Goal: Information Seeking & Learning: Learn about a topic

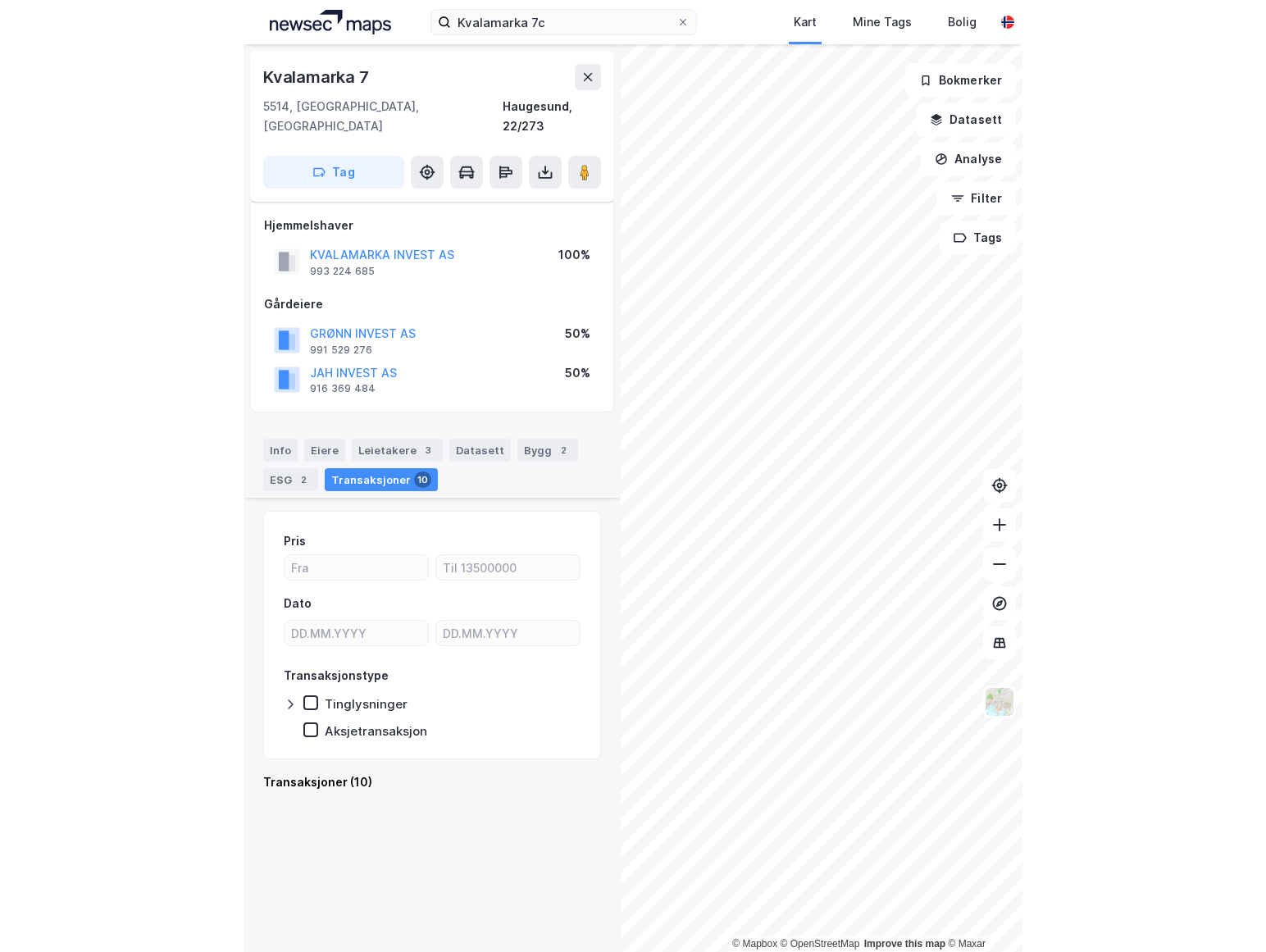
scroll to position [1333, 0]
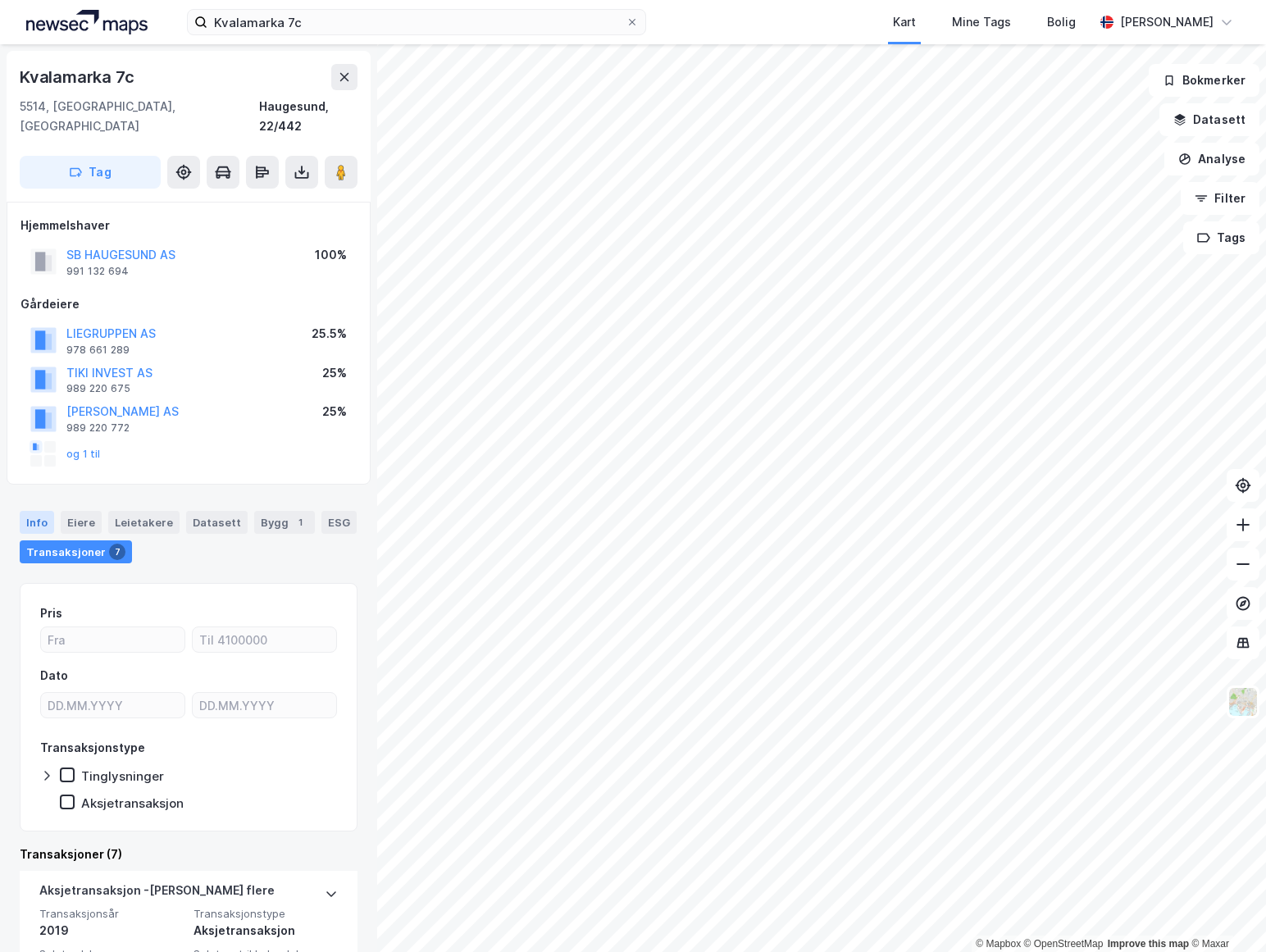
click at [41, 511] on div "Info" at bounding box center [36, 522] width 35 height 23
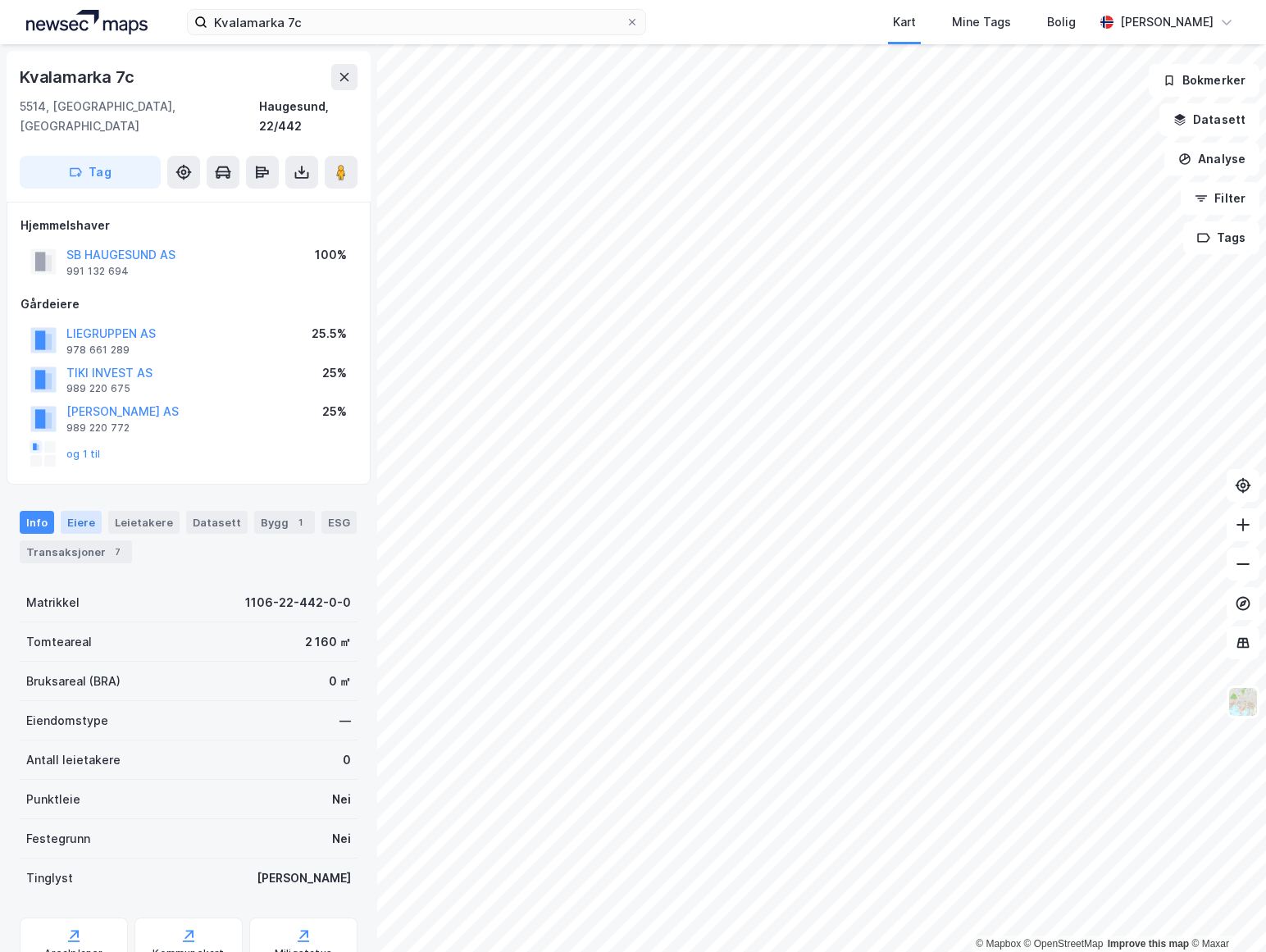
click at [75, 511] on div "Eiere" at bounding box center [81, 522] width 41 height 23
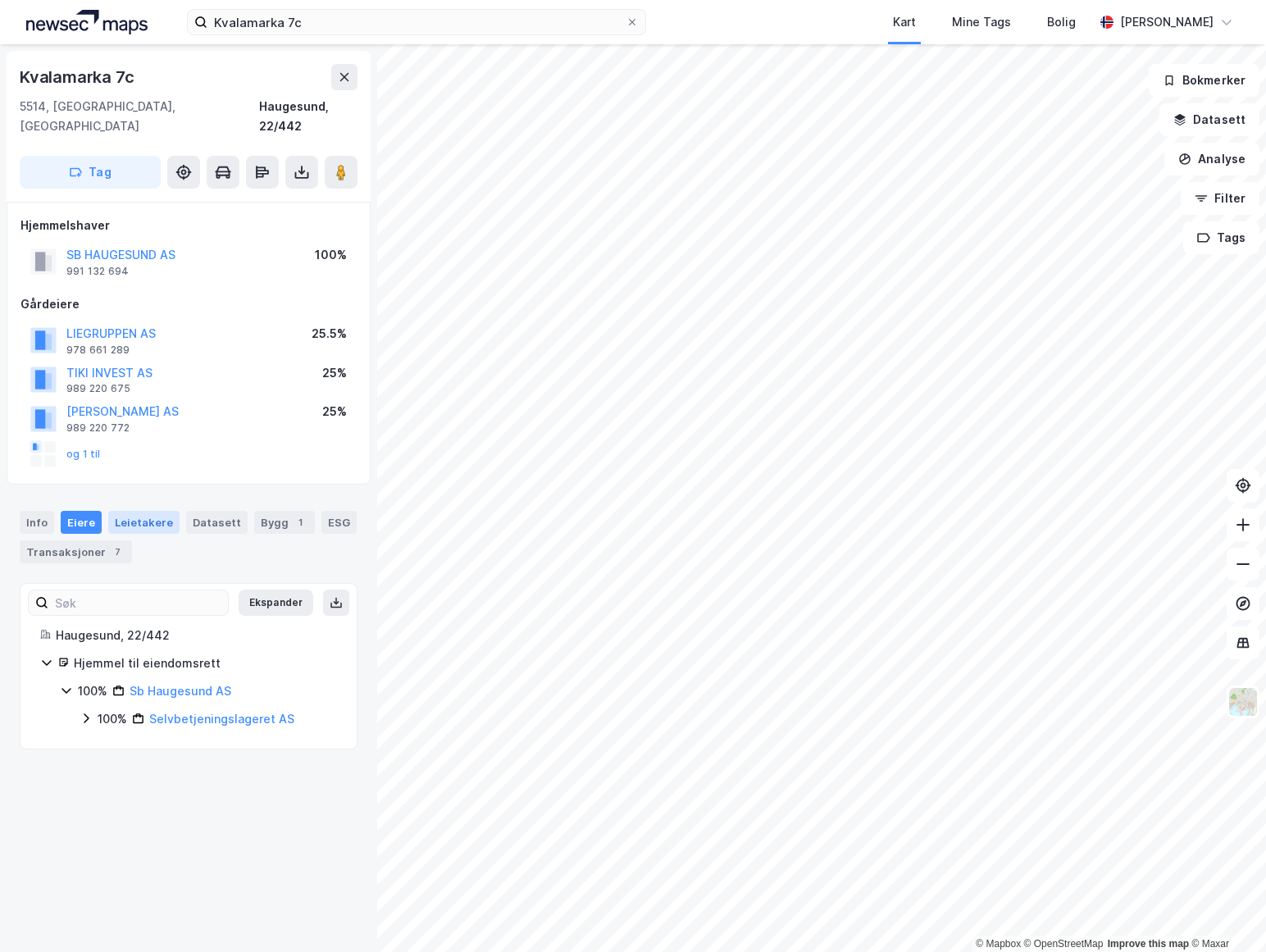
click at [128, 511] on div "Leietakere" at bounding box center [144, 522] width 71 height 23
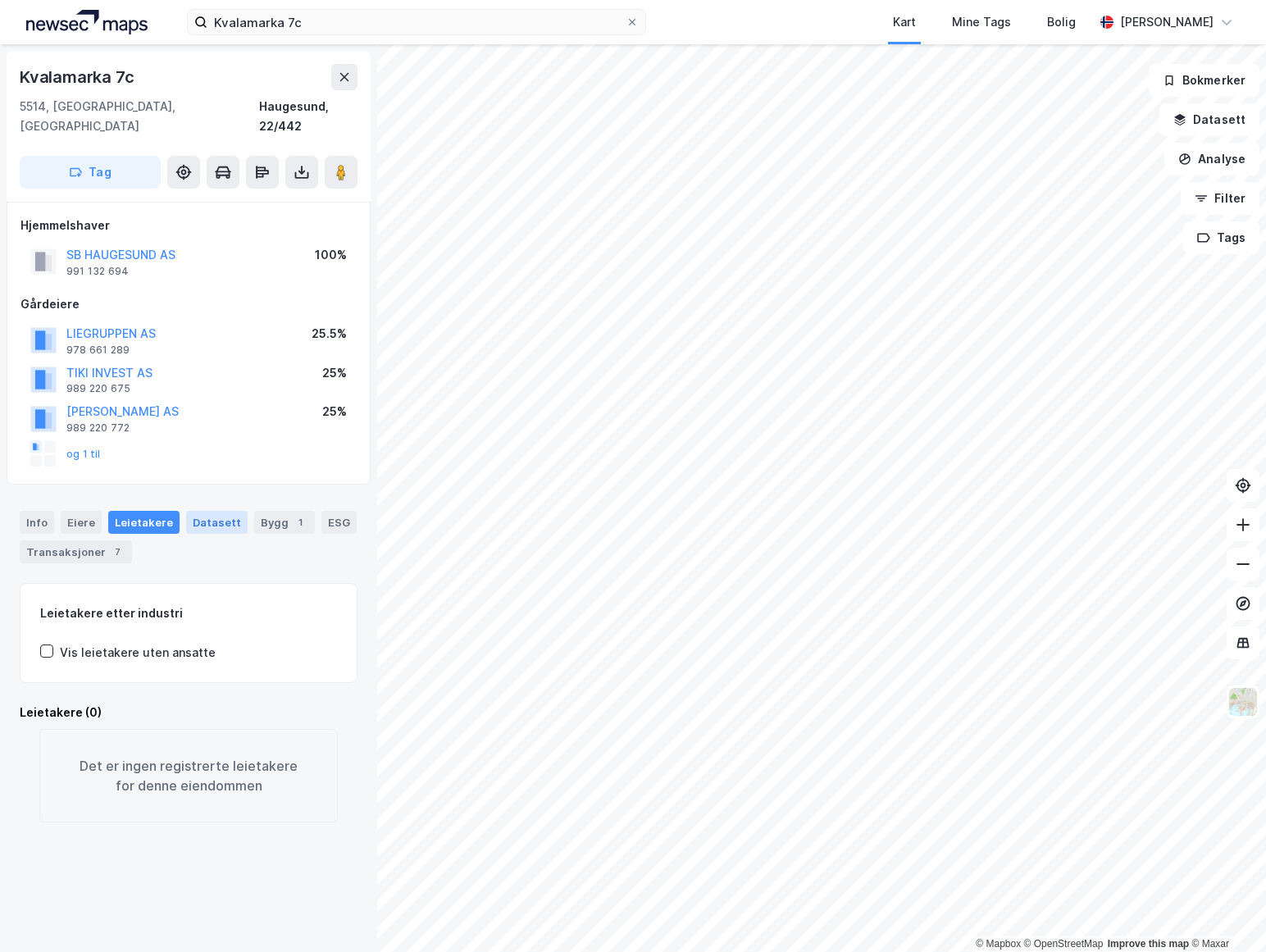
click at [193, 511] on div "Datasett" at bounding box center [216, 522] width 62 height 23
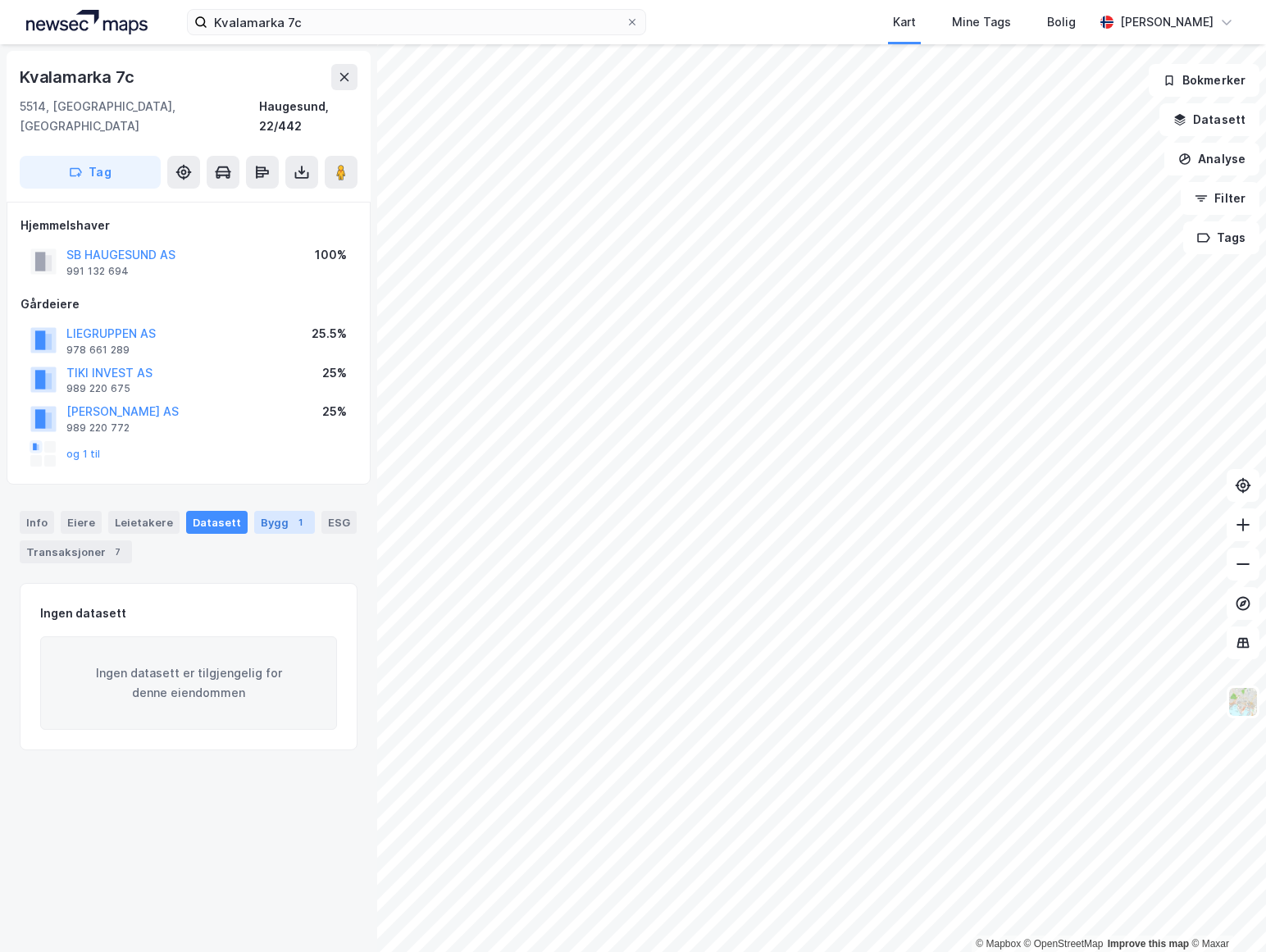
click at [254, 511] on div "Bygg 1" at bounding box center [285, 522] width 61 height 23
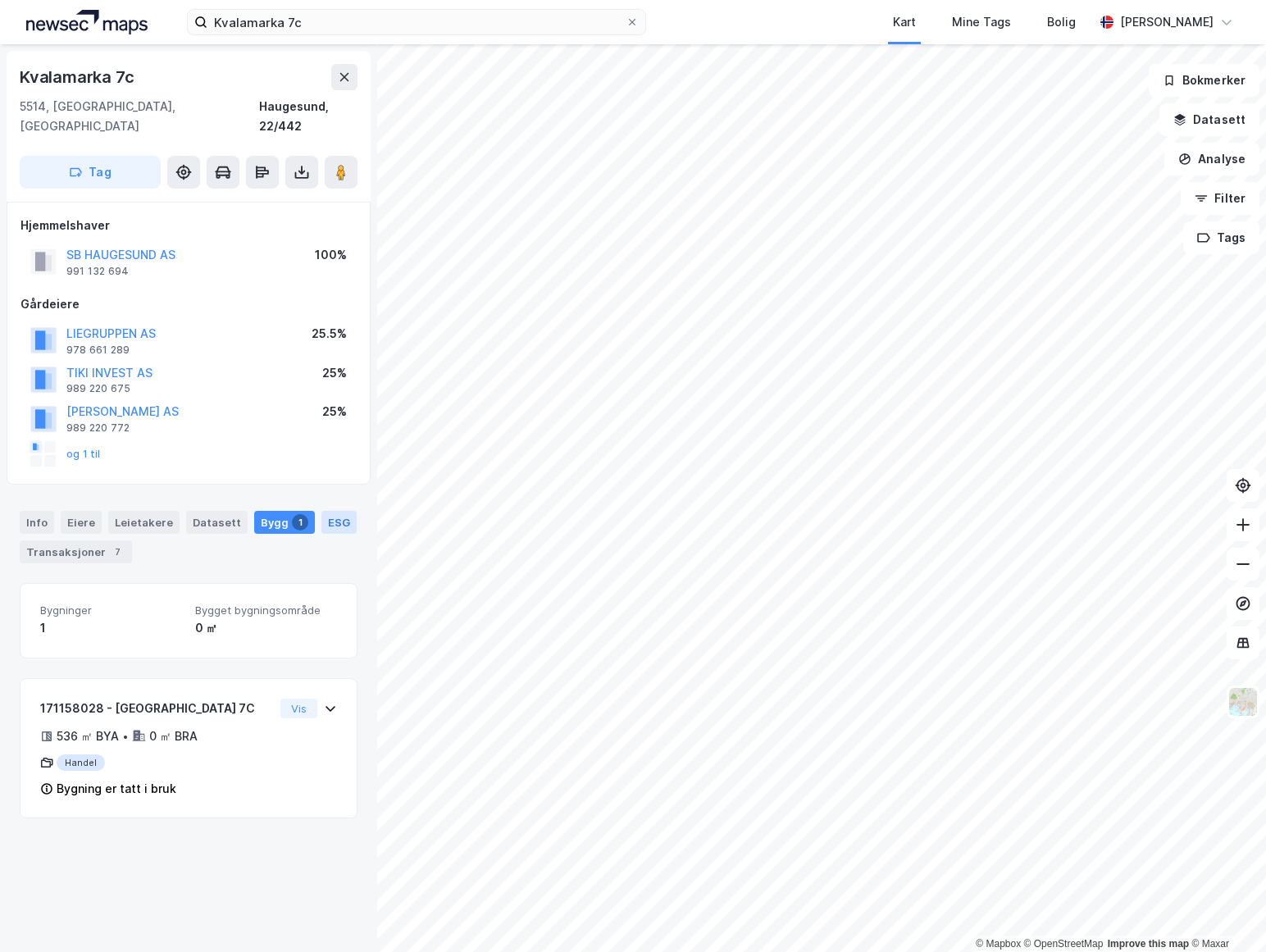
click at [322, 511] on div "ESG" at bounding box center [340, 522] width 35 height 23
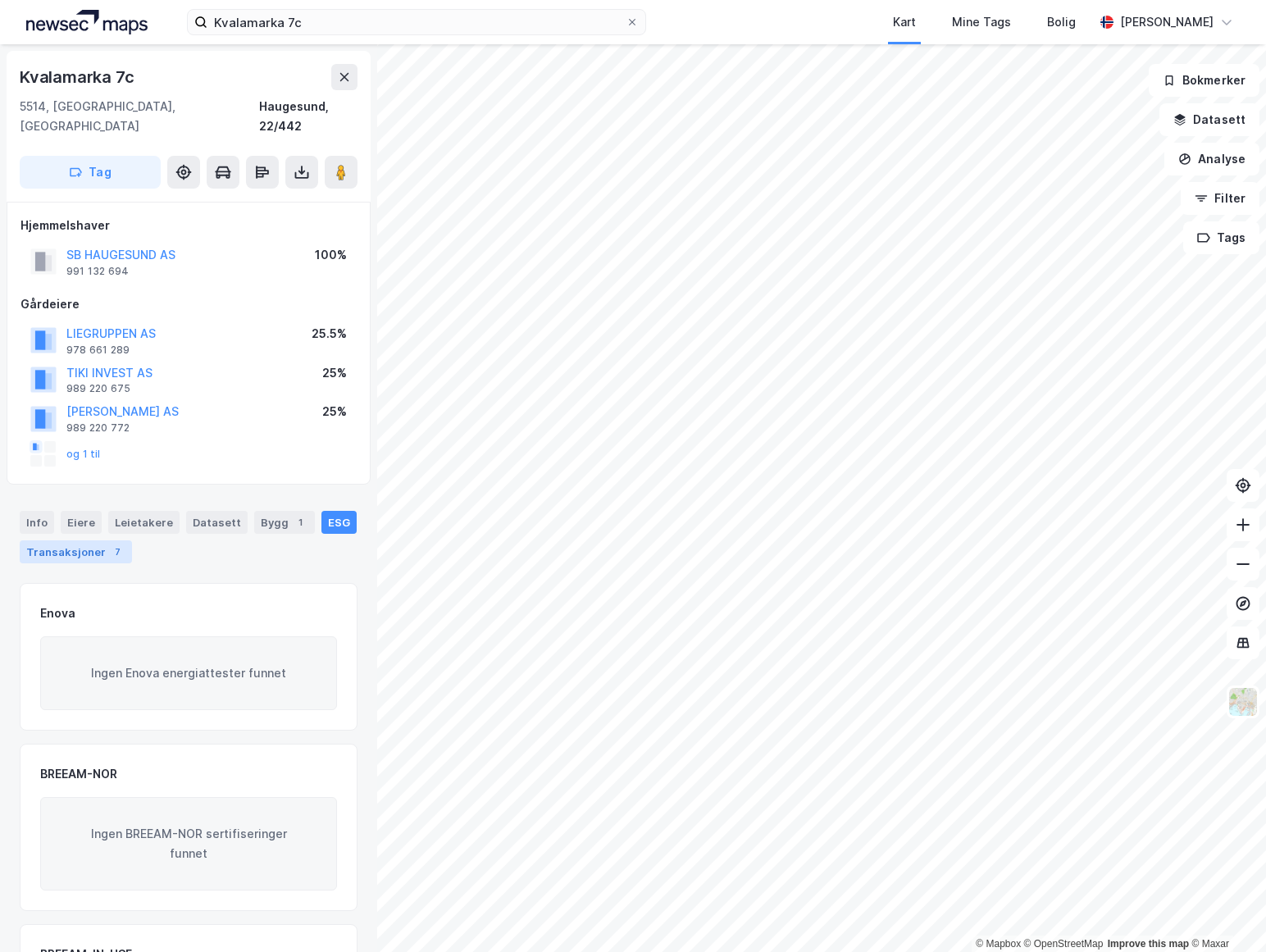
click at [69, 541] on div "Transaksjoner 7" at bounding box center [75, 552] width 112 height 23
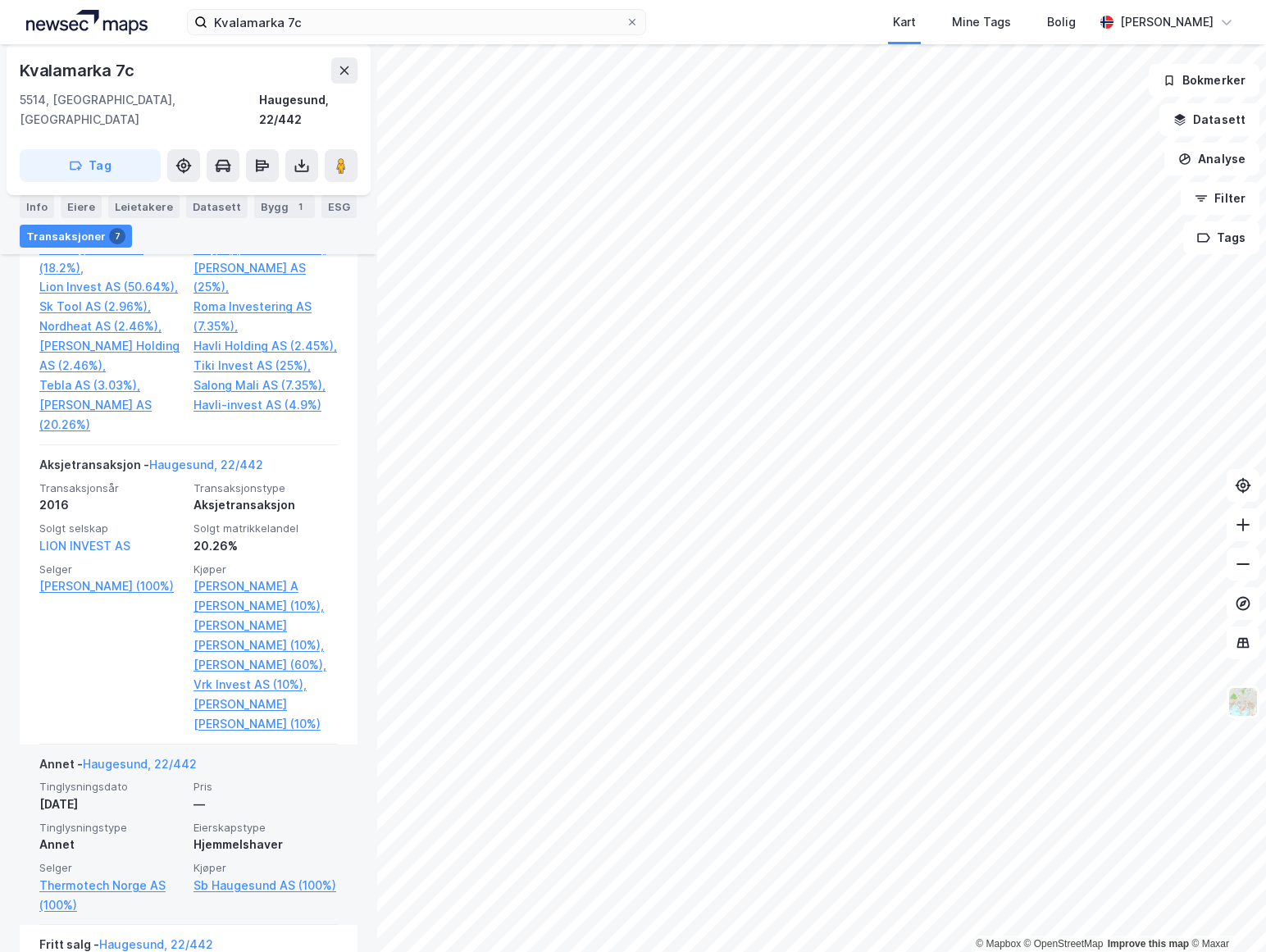
scroll to position [1184, 0]
